Goal: Complete application form: Complete application form

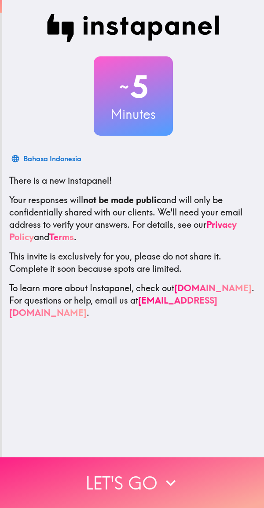
click at [157, 473] on button "Let's go" at bounding box center [132, 482] width 264 height 51
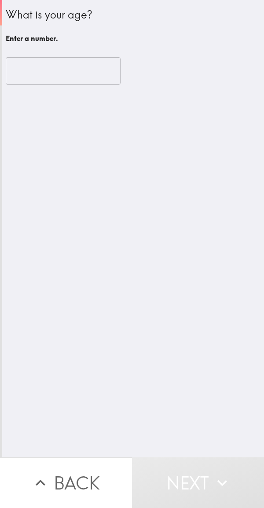
click at [89, 74] on input "number" at bounding box center [63, 70] width 115 height 27
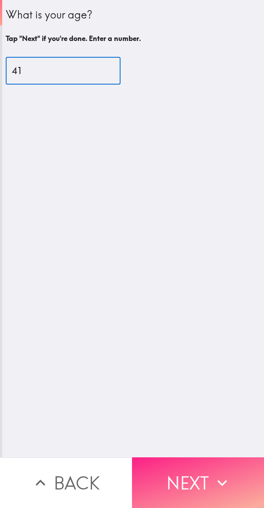
type input "41"
click at [200, 480] on button "Next" at bounding box center [198, 482] width 132 height 51
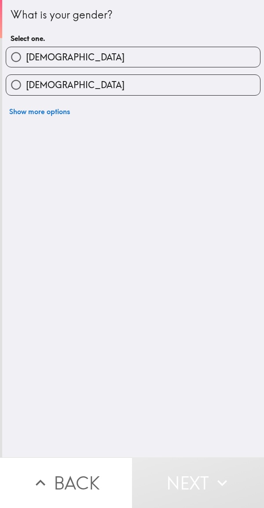
click at [161, 52] on label "[DEMOGRAPHIC_DATA]" at bounding box center [133, 57] width 254 height 20
click at [26, 52] on input "[DEMOGRAPHIC_DATA]" at bounding box center [16, 57] width 20 height 20
radio input "true"
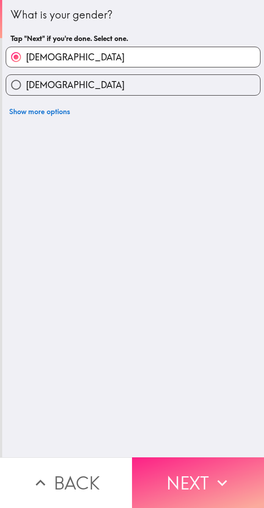
click at [208, 476] on button "Next" at bounding box center [198, 482] width 132 height 51
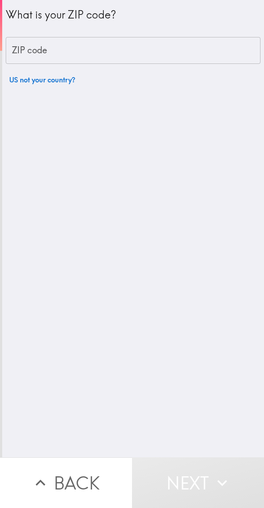
click at [152, 49] on input "ZIP code" at bounding box center [133, 50] width 255 height 27
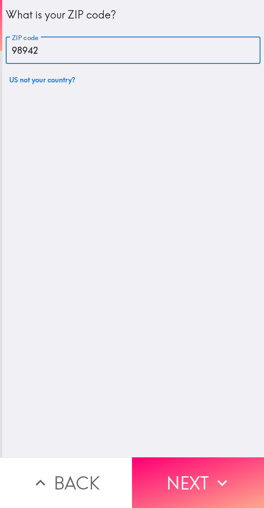
type input "98942"
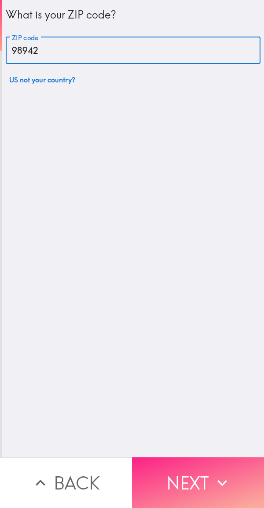
click at [195, 472] on button "Next" at bounding box center [198, 482] width 132 height 51
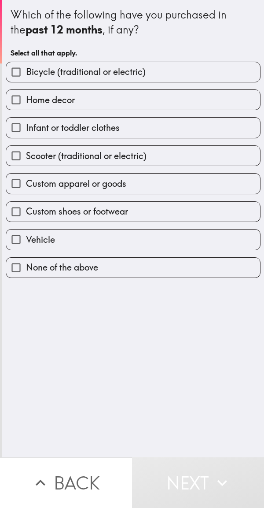
click at [133, 207] on label "Custom shoes or footwear" at bounding box center [133, 212] width 254 height 20
click at [26, 207] on input "Custom shoes or footwear" at bounding box center [16, 212] width 20 height 20
checkbox input "true"
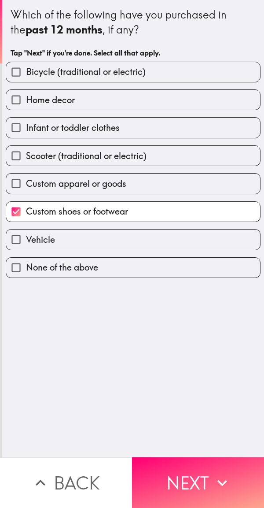
click at [136, 182] on label "Custom apparel or goods" at bounding box center [133, 184] width 254 height 20
click at [26, 182] on input "Custom apparel or goods" at bounding box center [16, 184] width 20 height 20
checkbox input "true"
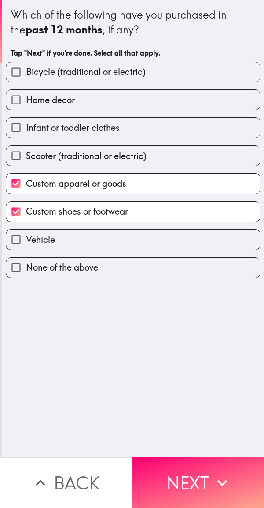
click at [146, 122] on label "Infant or toddler clothes" at bounding box center [133, 128] width 254 height 20
click at [26, 122] on input "Infant or toddler clothes" at bounding box center [16, 128] width 20 height 20
checkbox input "true"
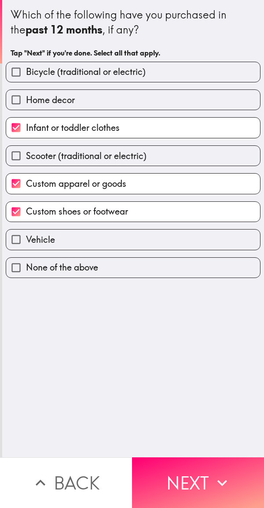
click at [133, 96] on label "Home decor" at bounding box center [133, 100] width 254 height 20
click at [26, 96] on input "Home decor" at bounding box center [16, 100] width 20 height 20
checkbox input "true"
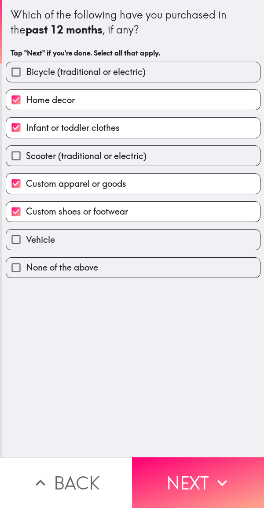
click at [138, 70] on span "Bicycle (traditional or electric)" at bounding box center [86, 72] width 120 height 12
click at [26, 70] on input "Bicycle (traditional or electric)" at bounding box center [16, 72] width 20 height 20
checkbox input "true"
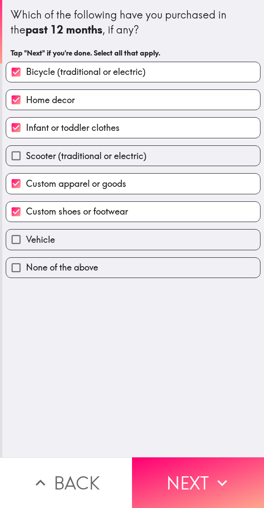
click at [133, 235] on label "Vehicle" at bounding box center [133, 239] width 254 height 20
click at [26, 235] on input "Vehicle" at bounding box center [16, 239] width 20 height 20
checkbox input "true"
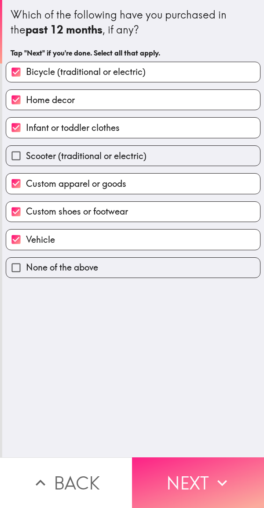
click at [192, 470] on button "Next" at bounding box center [198, 482] width 132 height 51
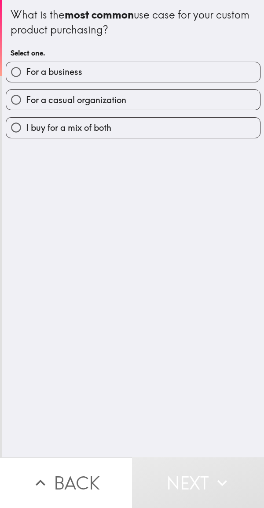
click at [159, 126] on label "I buy for a mix of both" at bounding box center [133, 128] width 254 height 20
click at [26, 126] on input "I buy for a mix of both" at bounding box center [16, 128] width 20 height 20
radio input "true"
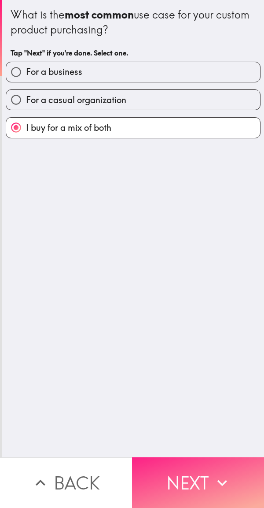
click at [160, 472] on button "Next" at bounding box center [198, 482] width 132 height 51
